Goal: Task Accomplishment & Management: Use online tool/utility

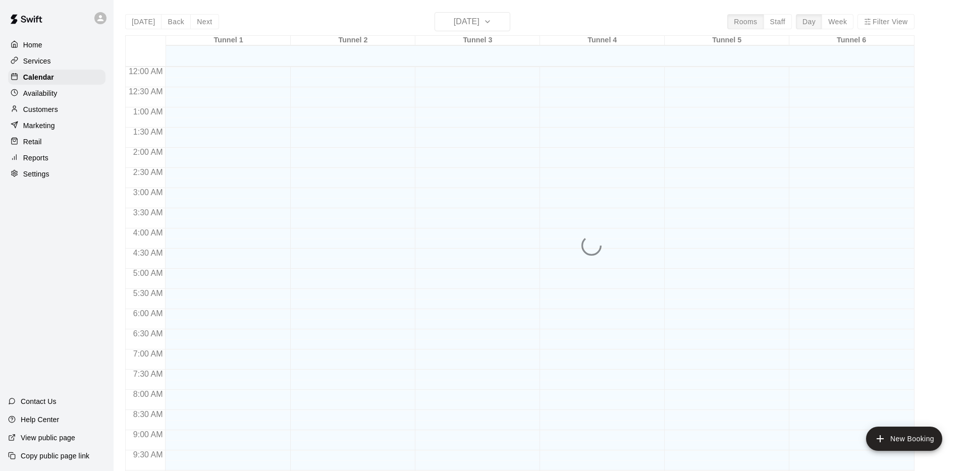
scroll to position [523, 0]
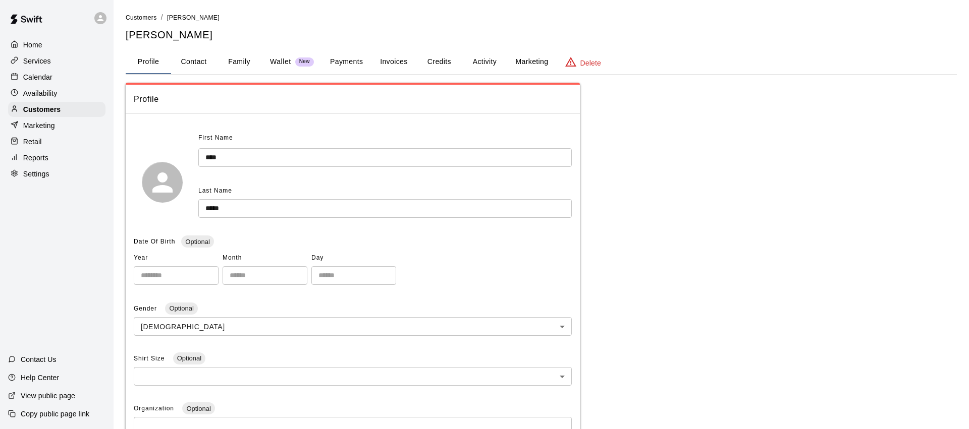
click at [44, 125] on p "Marketing" at bounding box center [39, 126] width 32 height 10
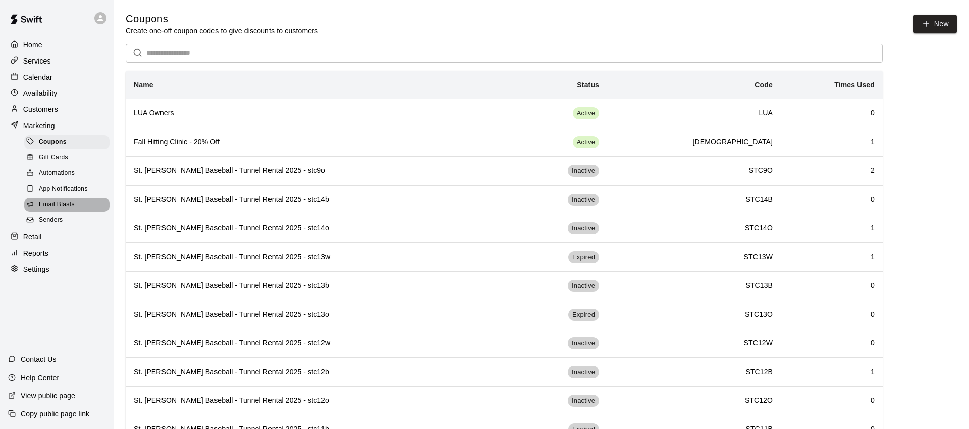
click at [55, 206] on span "Email Blasts" at bounding box center [57, 205] width 36 height 10
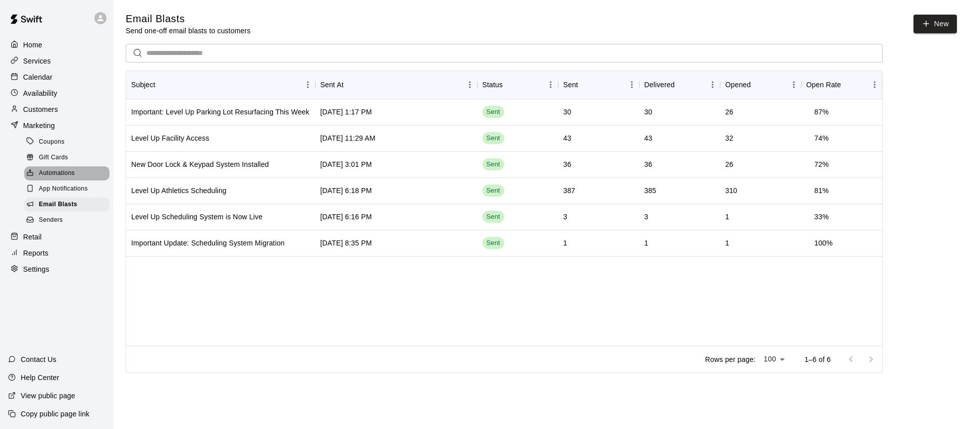
click at [64, 173] on span "Automations" at bounding box center [57, 174] width 36 height 10
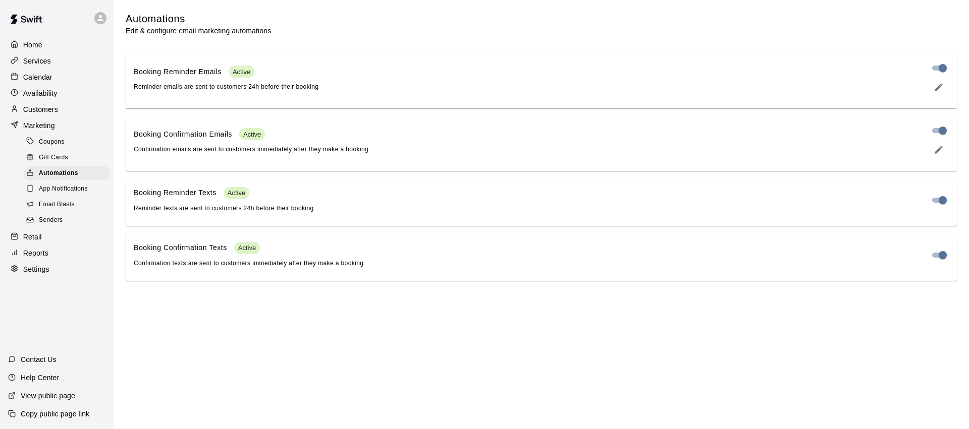
click at [58, 201] on span "Email Blasts" at bounding box center [57, 205] width 36 height 10
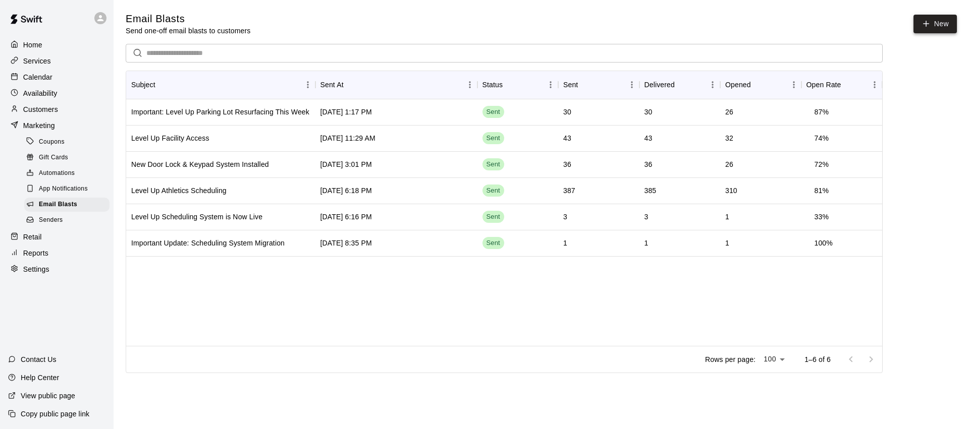
drag, startPoint x: 933, startPoint y: 23, endPoint x: 915, endPoint y: 32, distance: 20.5
click at [933, 23] on link "New" at bounding box center [934, 24] width 43 height 19
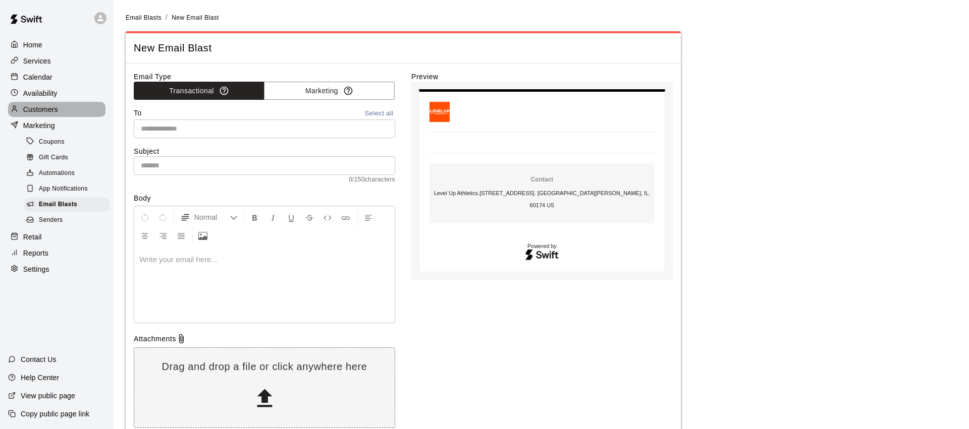
click at [51, 104] on p "Customers" at bounding box center [40, 109] width 35 height 10
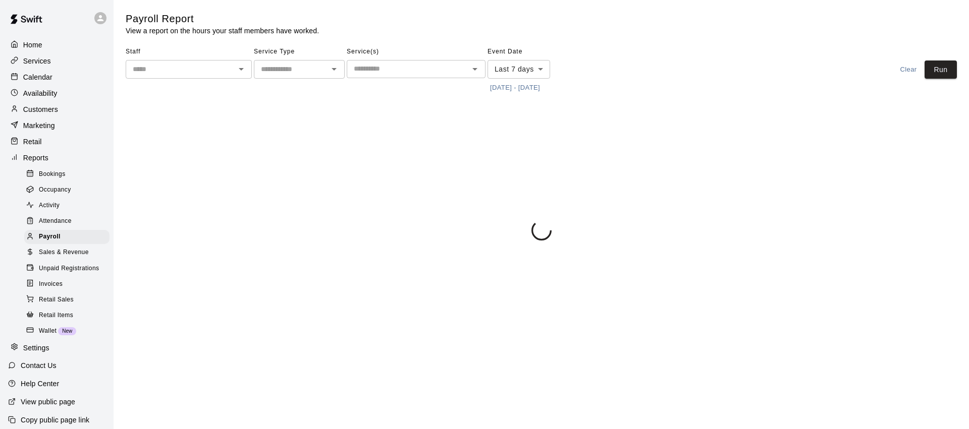
click at [525, 92] on button "[DATE] - [DATE]" at bounding box center [514, 88] width 55 height 16
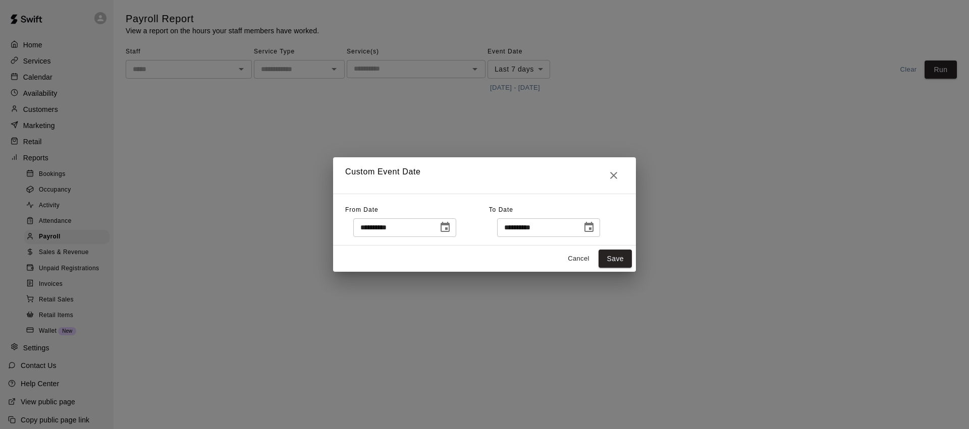
click at [450, 232] on icon "Choose date, selected date is Oct 6, 2025" at bounding box center [444, 227] width 9 height 10
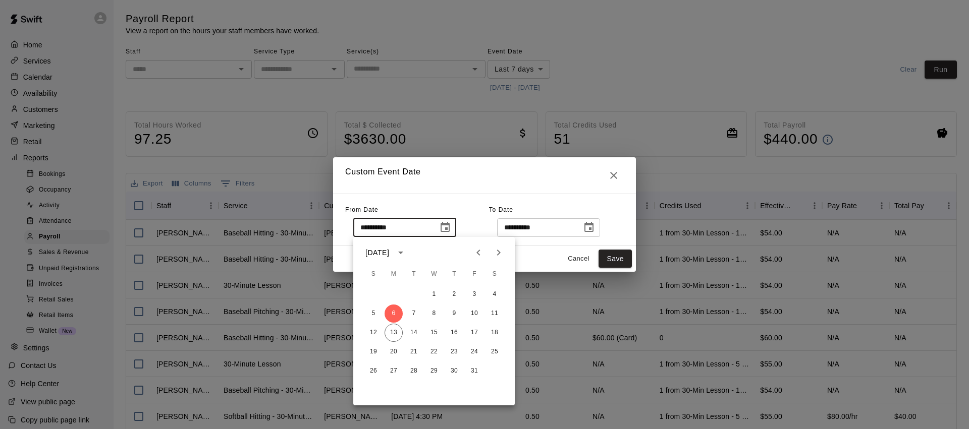
click at [479, 255] on icon "Previous month" at bounding box center [478, 253] width 4 height 6
click at [393, 370] on button "29" at bounding box center [393, 371] width 18 height 18
type input "**********"
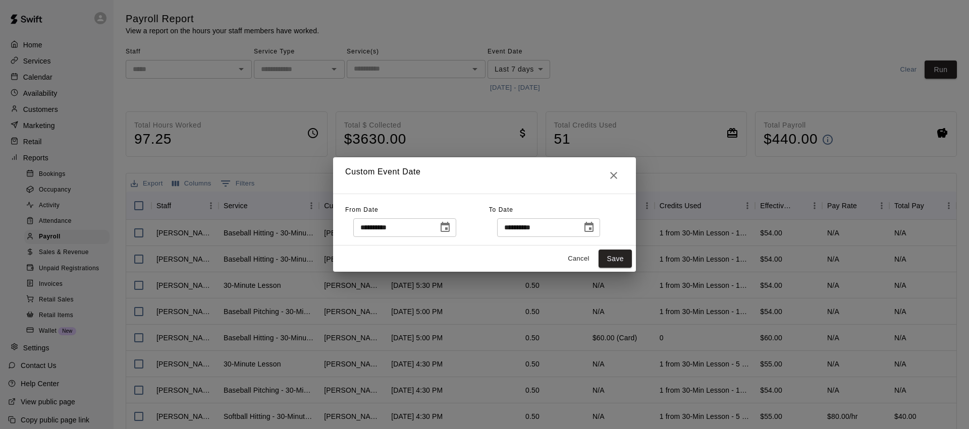
click at [593, 228] on icon "Choose date, selected date is Oct 13, 2025" at bounding box center [588, 227] width 9 height 10
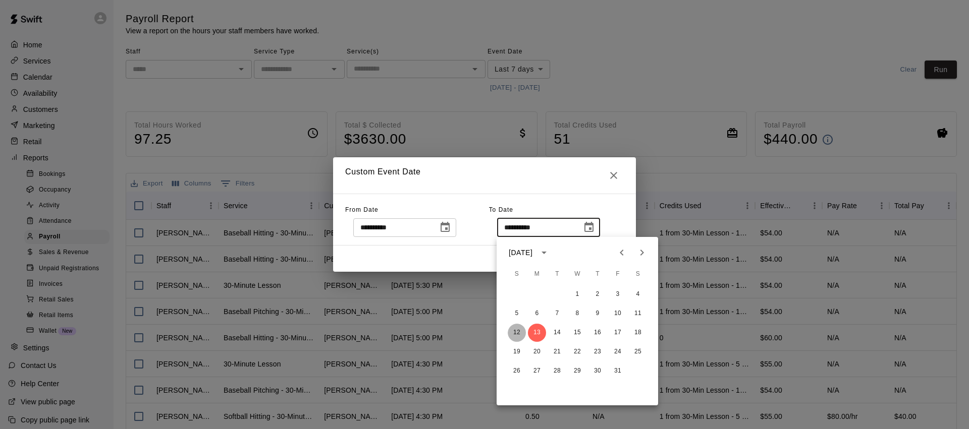
click at [519, 331] on button "12" at bounding box center [517, 333] width 18 height 18
type input "**********"
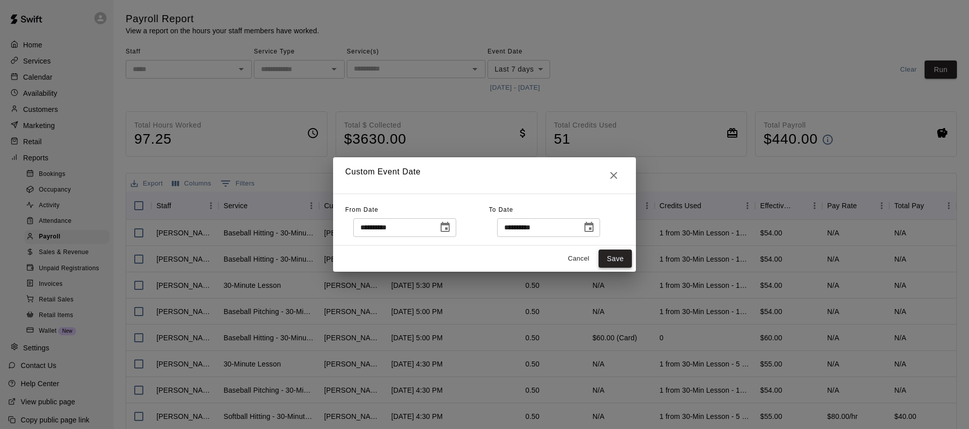
click at [620, 262] on button "Save" at bounding box center [614, 259] width 33 height 19
type input "******"
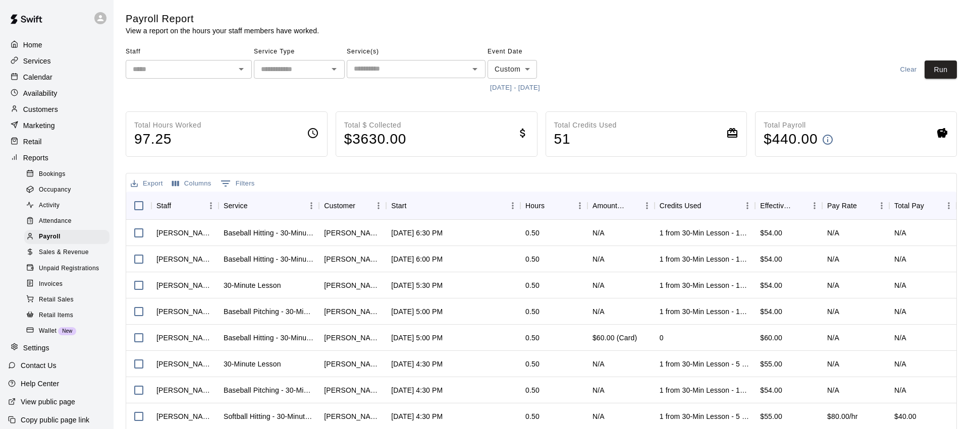
click at [427, 69] on input "text" at bounding box center [408, 69] width 116 height 13
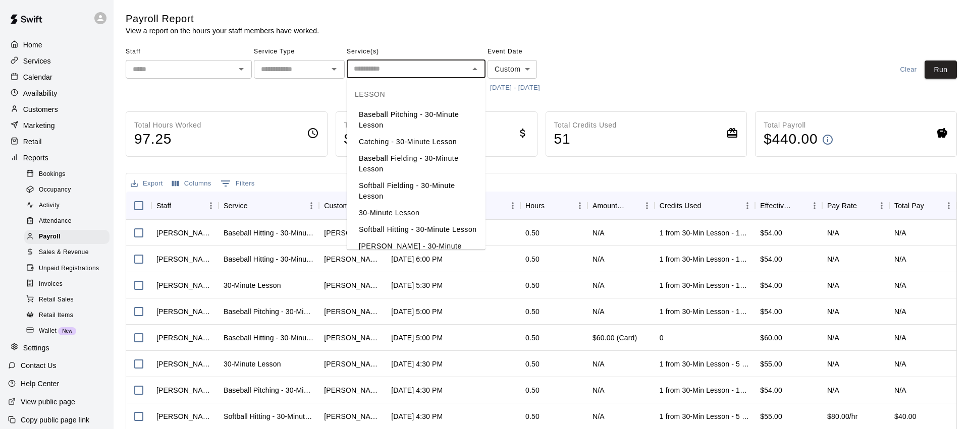
click at [309, 62] on div "​" at bounding box center [299, 69] width 91 height 19
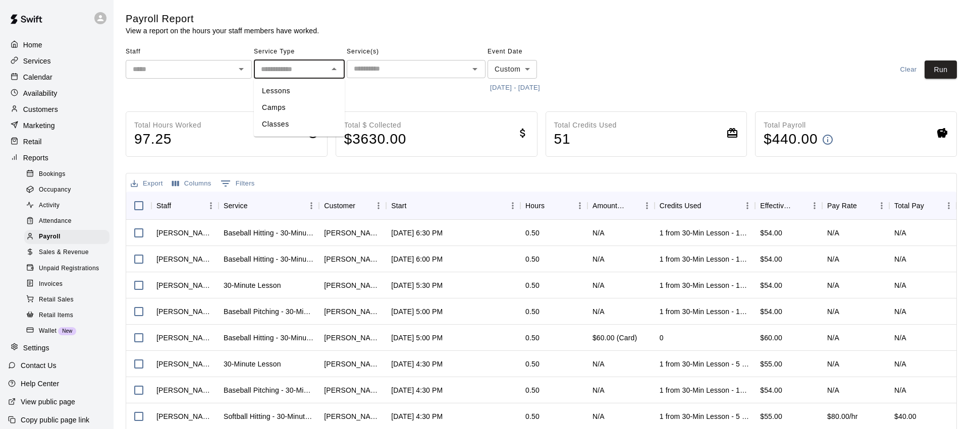
drag, startPoint x: 297, startPoint y: 90, endPoint x: 427, endPoint y: 89, distance: 129.7
click at [297, 90] on li "Lessons" at bounding box center [299, 91] width 91 height 17
type input "*******"
click at [937, 72] on button "Run" at bounding box center [940, 70] width 32 height 19
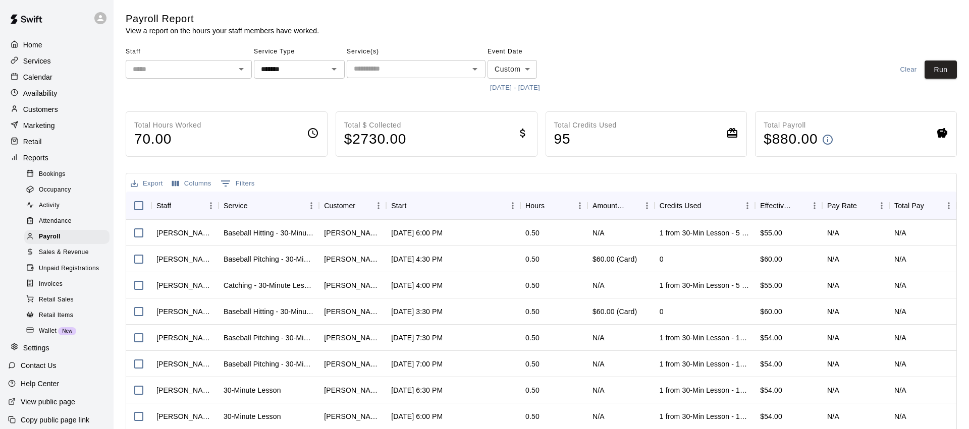
click at [146, 185] on button "Export" at bounding box center [146, 184] width 37 height 16
drag, startPoint x: 173, startPoint y: 206, endPoint x: 186, endPoint y: 205, distance: 12.7
click at [174, 206] on li "Download as CSV" at bounding box center [167, 203] width 78 height 17
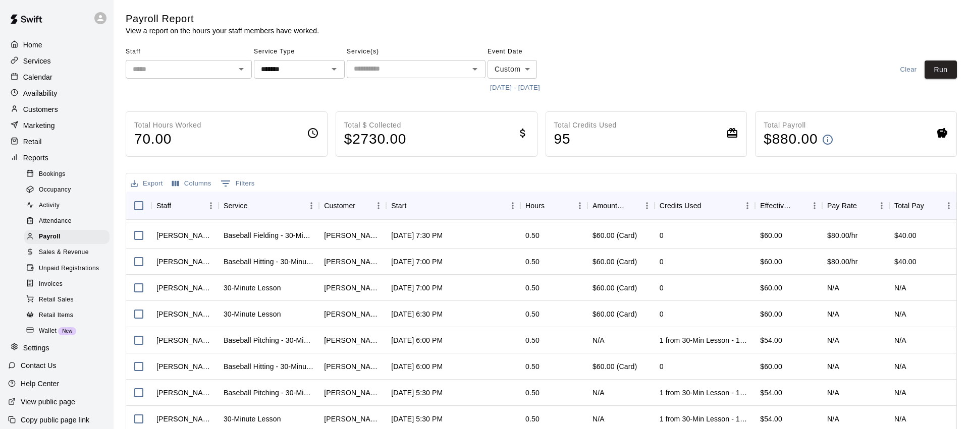
scroll to position [2344, 0]
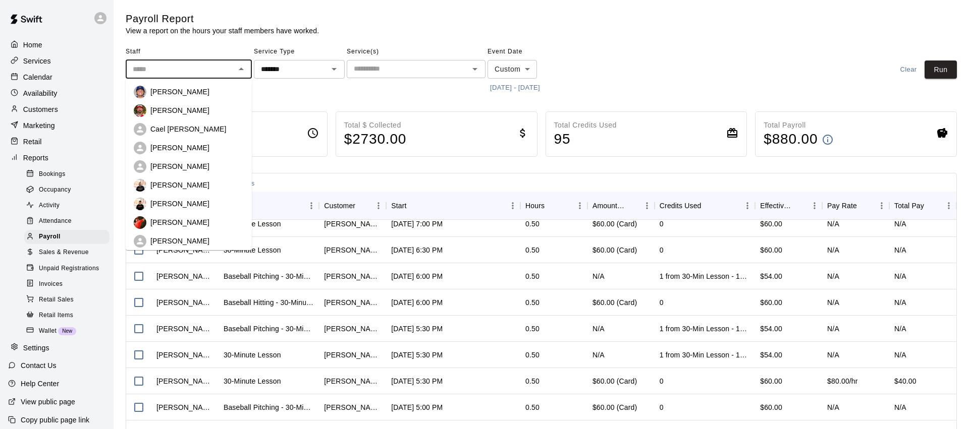
click at [218, 71] on input "text" at bounding box center [180, 69] width 103 height 13
click at [188, 97] on div "Jake Zitella" at bounding box center [189, 92] width 110 height 13
type input "**********"
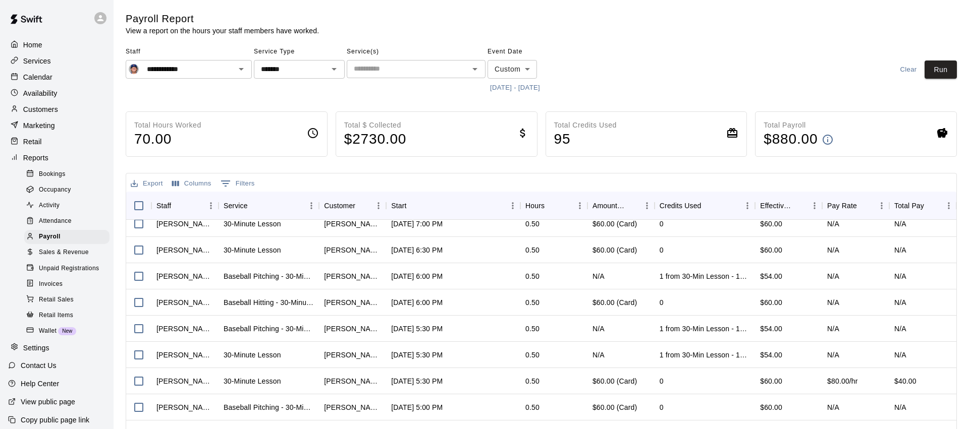
click at [957, 69] on div "**********" at bounding box center [541, 269] width 847 height 514
click at [953, 70] on button "Run" at bounding box center [940, 70] width 32 height 19
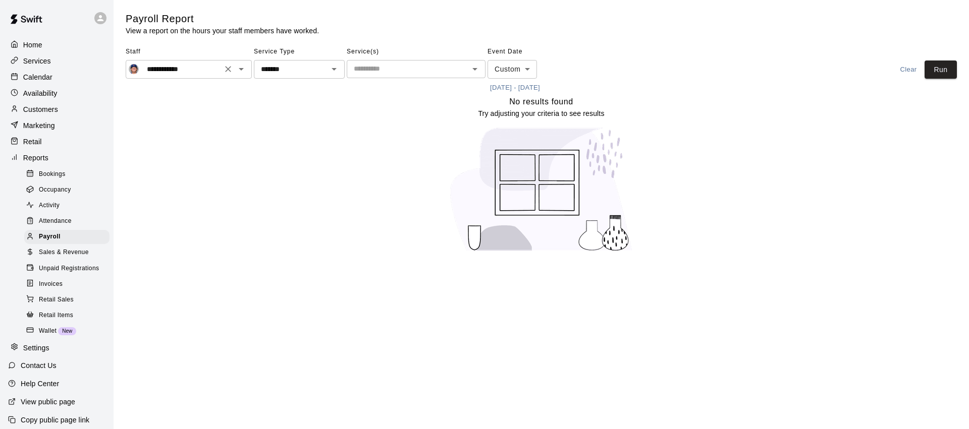
click at [232, 70] on icon "Clear" at bounding box center [228, 69] width 10 height 10
click at [953, 70] on button "Run" at bounding box center [940, 70] width 32 height 19
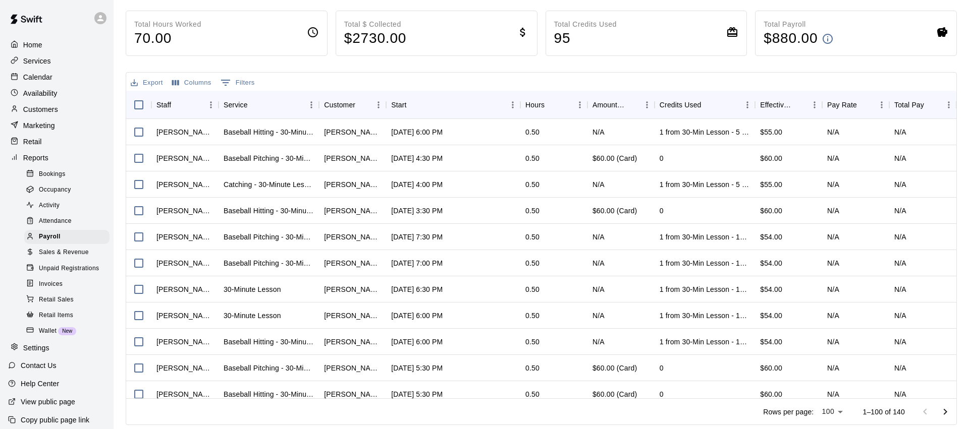
scroll to position [0, 0]
